Goal: Task Accomplishment & Management: Use online tool/utility

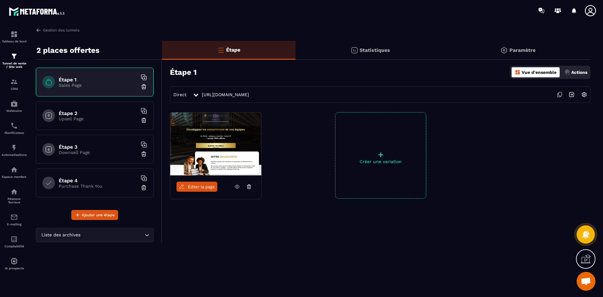
scroll to position [1814, 0]
click at [65, 28] on link "Gestion des tunnels" at bounding box center [58, 30] width 44 height 6
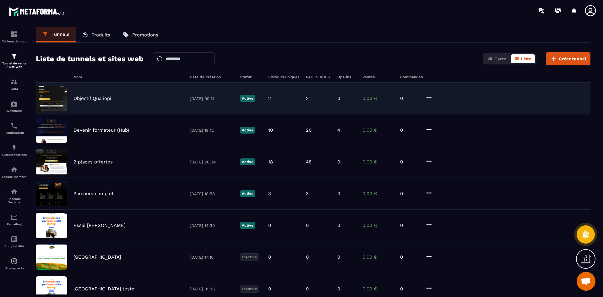
click at [101, 97] on p "Objectif Qualiopi" at bounding box center [92, 98] width 38 height 6
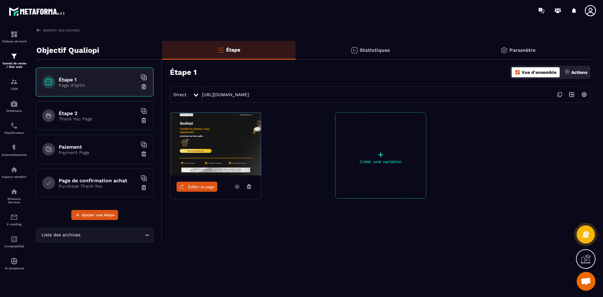
click at [203, 190] on link "Éditer la page" at bounding box center [196, 186] width 41 height 10
